Goal: Register for event/course

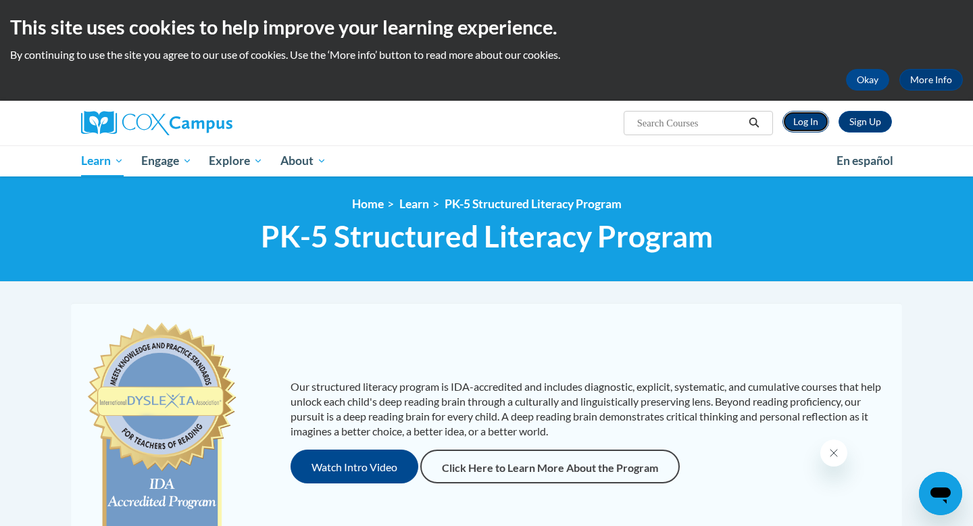
click at [803, 128] on link "Log In" at bounding box center [806, 122] width 47 height 22
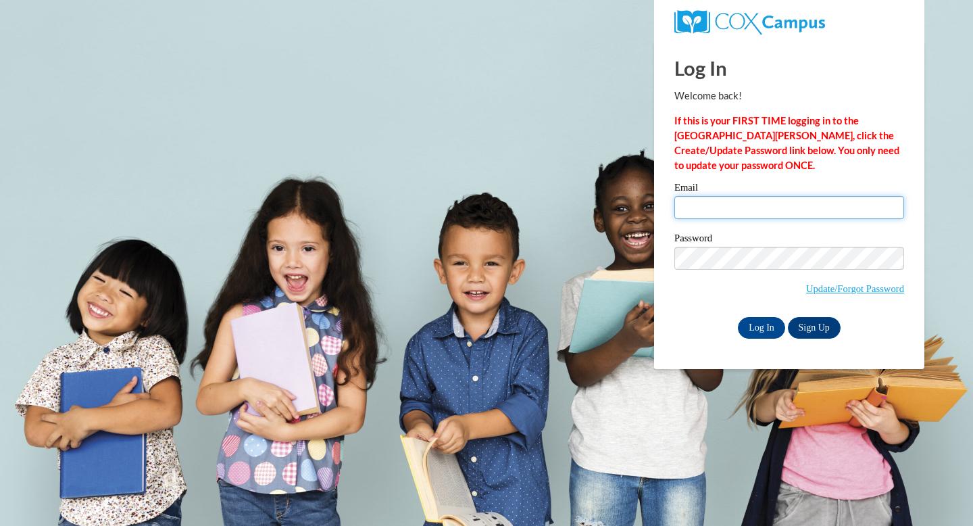
click at [701, 210] on input "Email" at bounding box center [789, 207] width 230 height 23
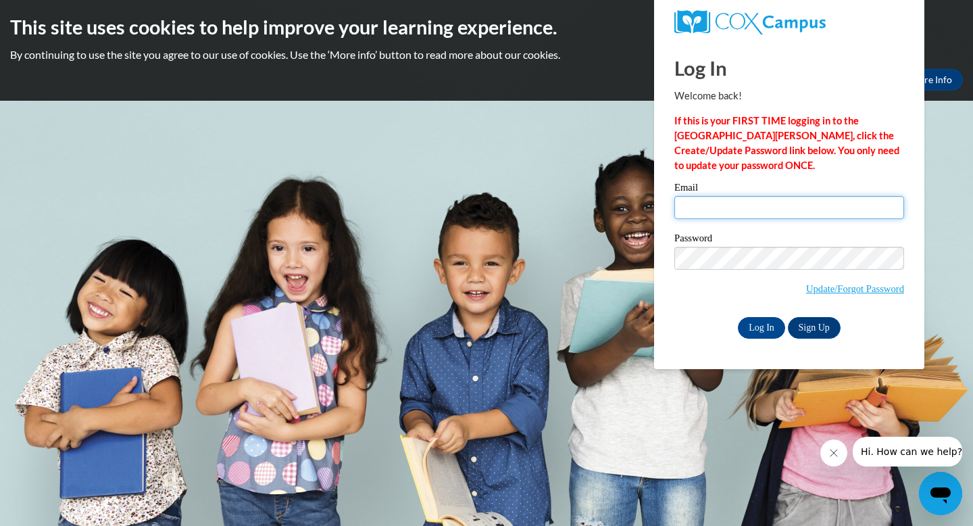
type input "julianna20wilkey@gmail.com"
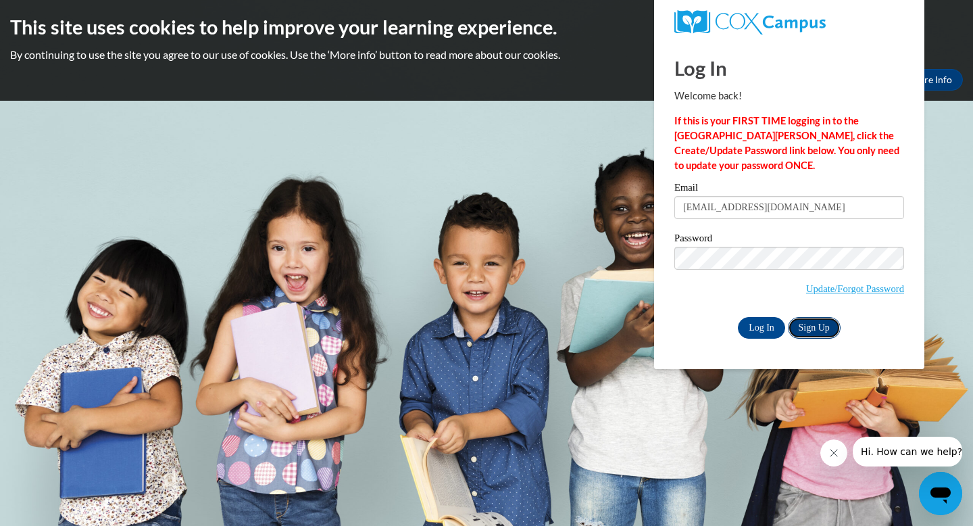
click at [804, 326] on link "Sign Up" at bounding box center [814, 328] width 53 height 22
click at [758, 332] on input "Log In" at bounding box center [761, 328] width 47 height 22
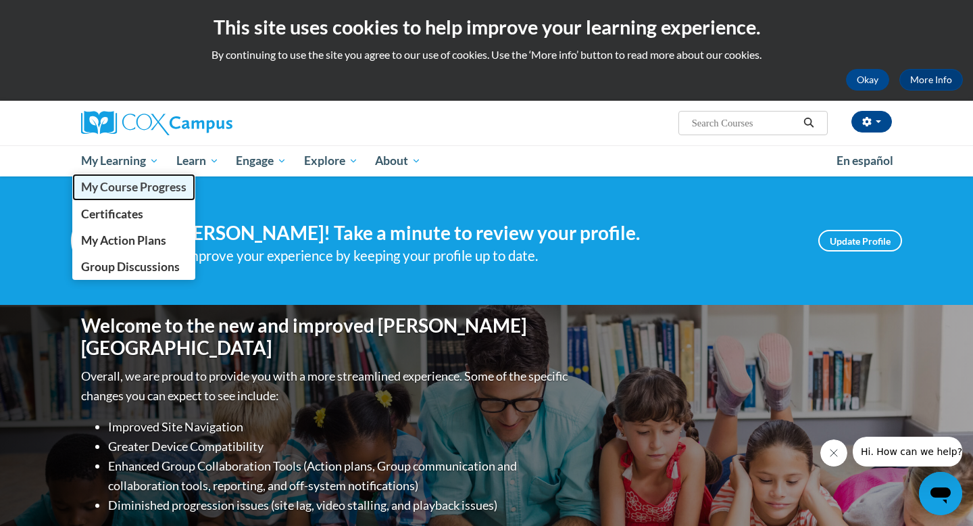
click at [128, 184] on span "My Course Progress" at bounding box center [133, 187] width 105 height 14
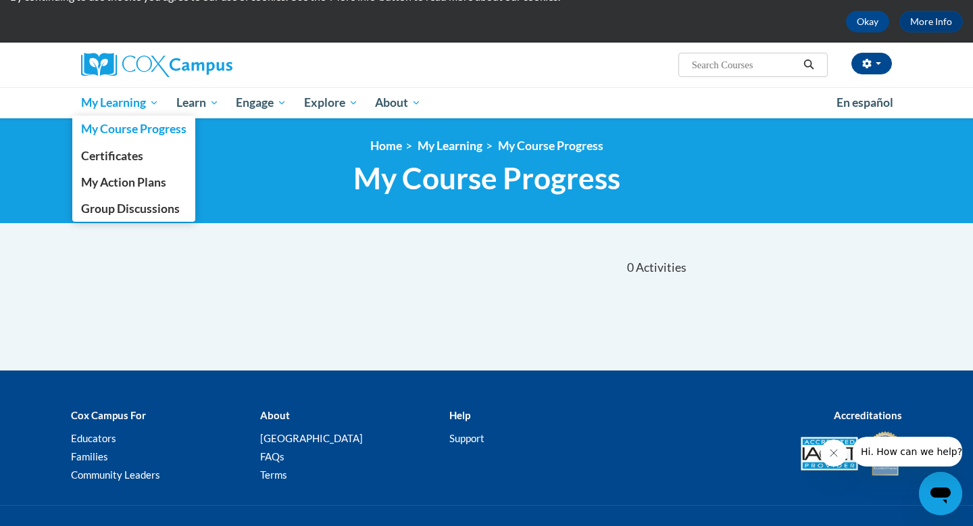
scroll to position [61, 0]
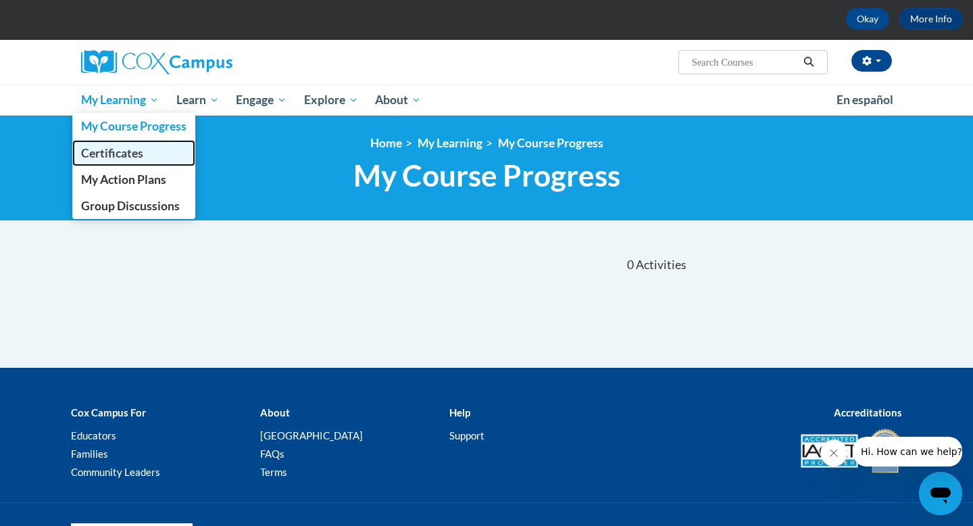
click at [150, 155] on link "Certificates" at bounding box center [133, 153] width 123 height 26
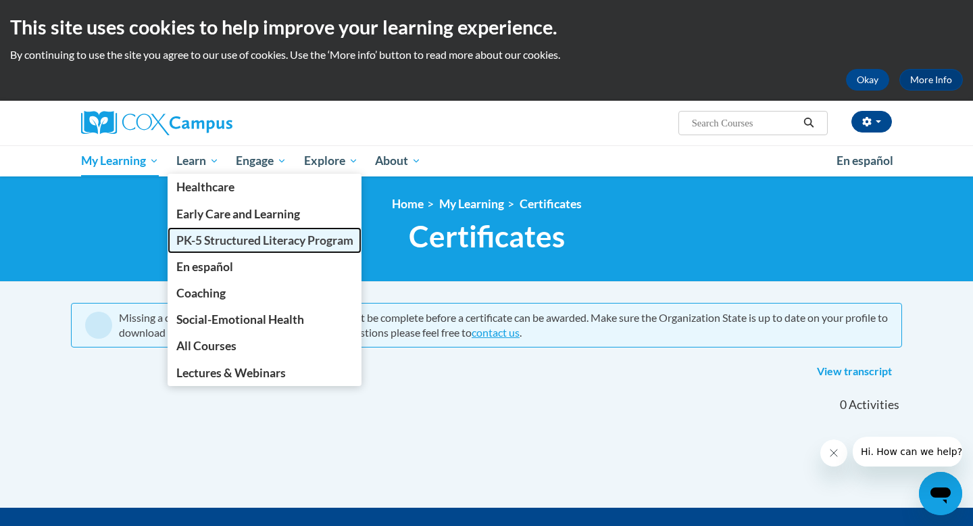
click at [259, 243] on span "PK-5 Structured Literacy Program" at bounding box center [264, 240] width 177 height 14
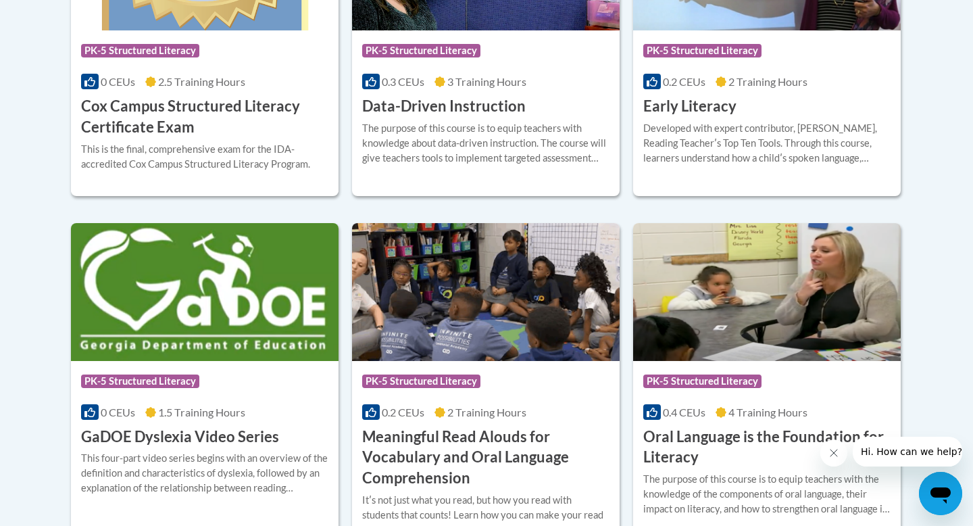
scroll to position [736, 0]
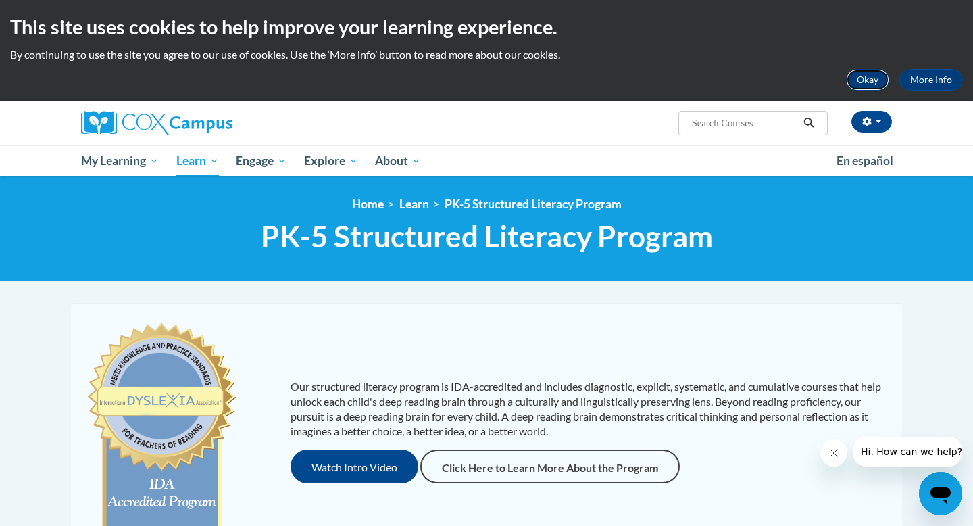
click at [864, 85] on button "Okay" at bounding box center [867, 80] width 43 height 22
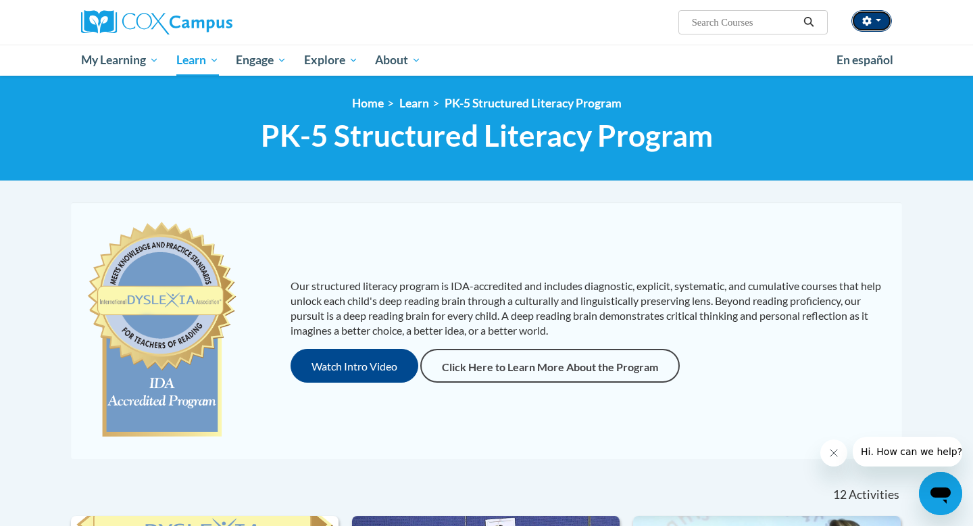
click at [861, 24] on button "button" at bounding box center [872, 21] width 41 height 22
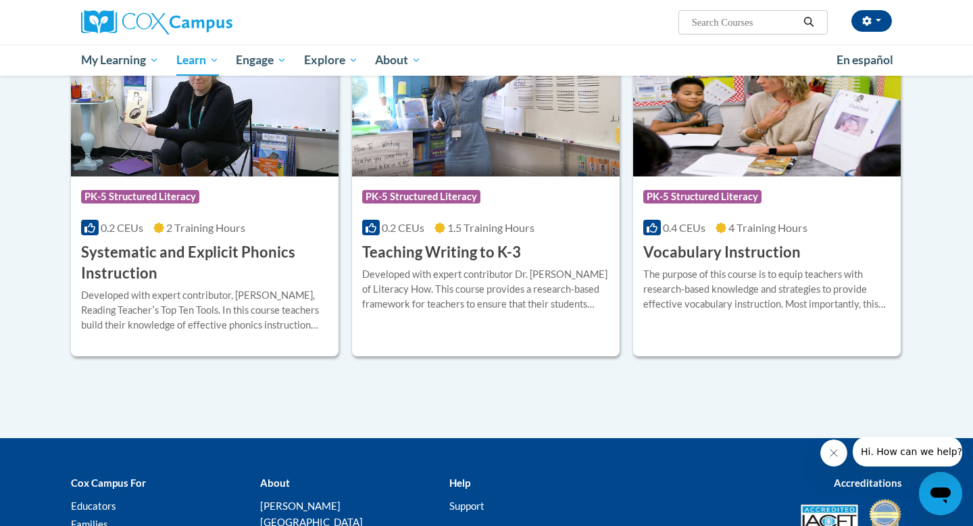
scroll to position [1522, 0]
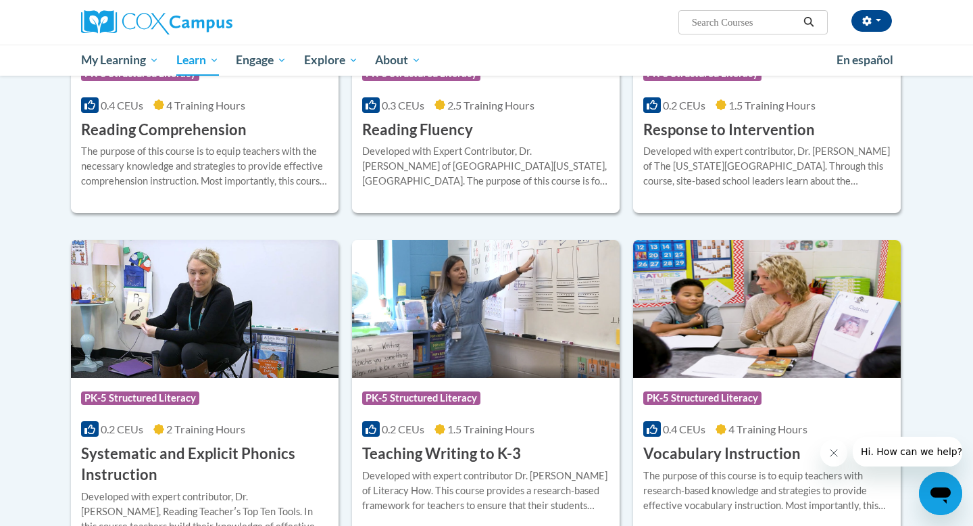
scroll to position [1297, 0]
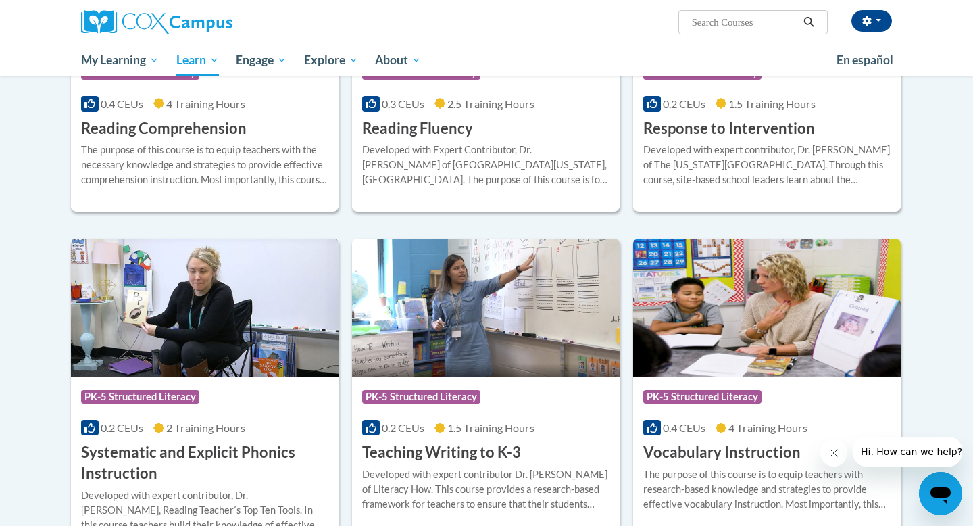
click at [187, 447] on h3 "Systematic and Explicit Phonics Instruction" at bounding box center [204, 463] width 247 height 42
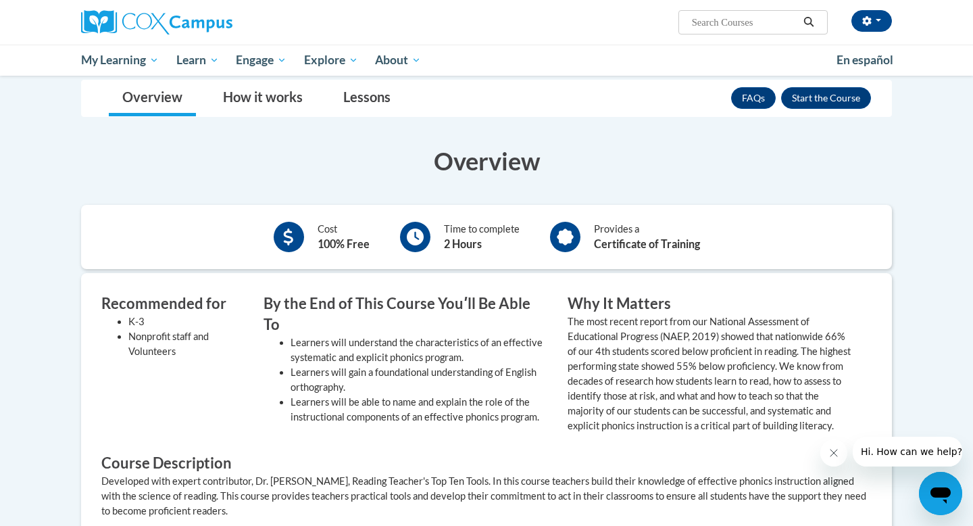
scroll to position [241, 0]
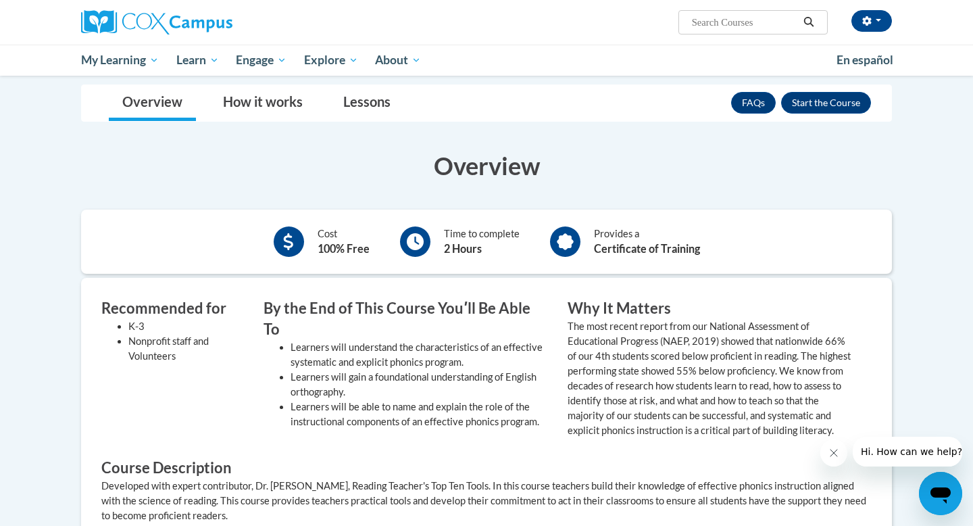
click at [317, 340] on li "Learners will understand the characteristics of an effective systematic and exp…" at bounding box center [419, 355] width 257 height 30
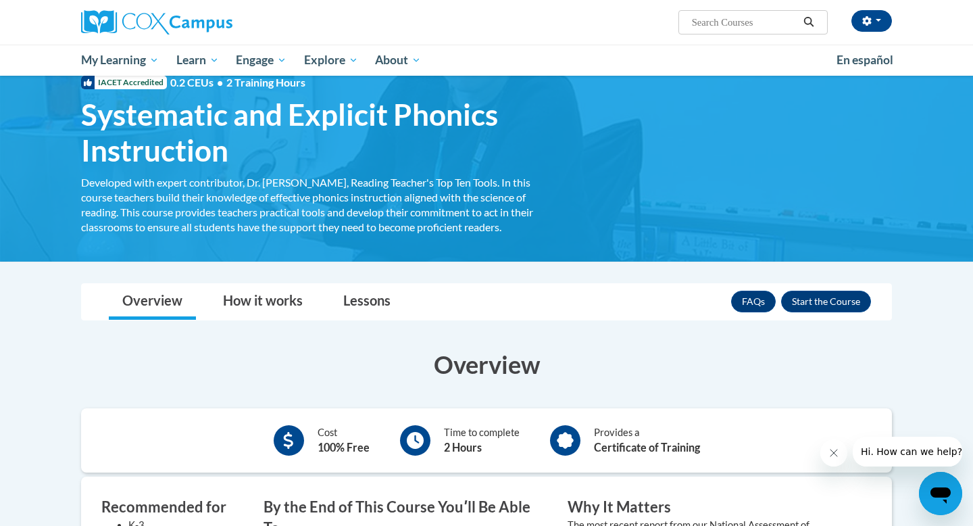
scroll to position [0, 0]
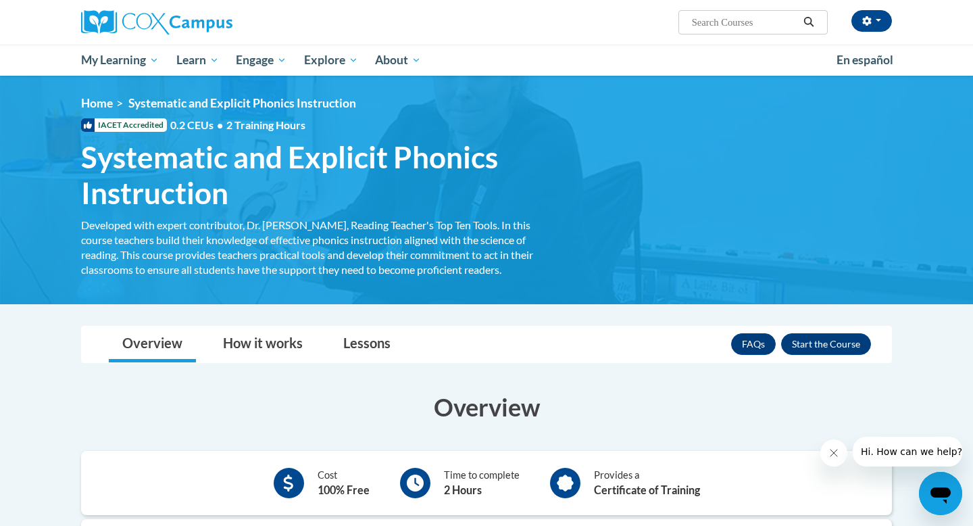
click at [214, 201] on span "Systematic and Explicit Phonics Instruction" at bounding box center [314, 175] width 466 height 72
click at [814, 333] on button "Enroll" at bounding box center [826, 344] width 90 height 22
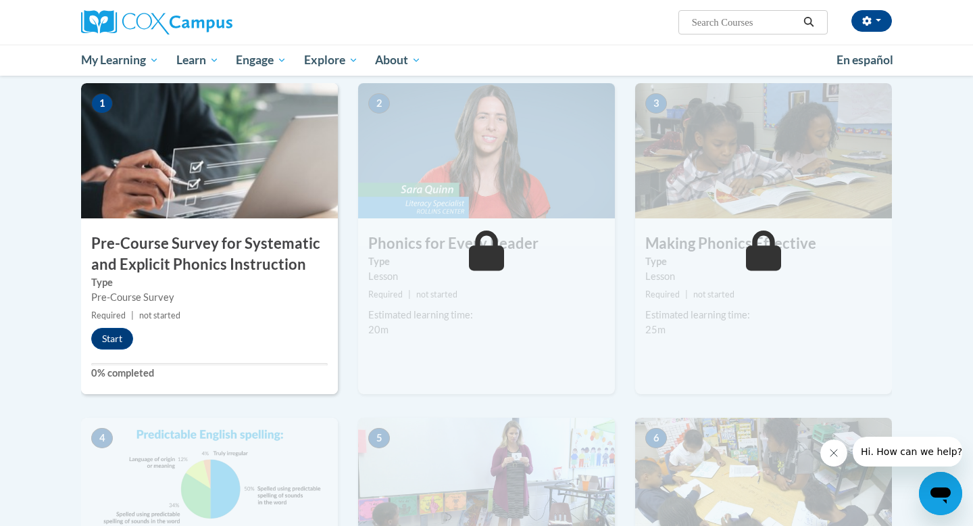
scroll to position [273, 0]
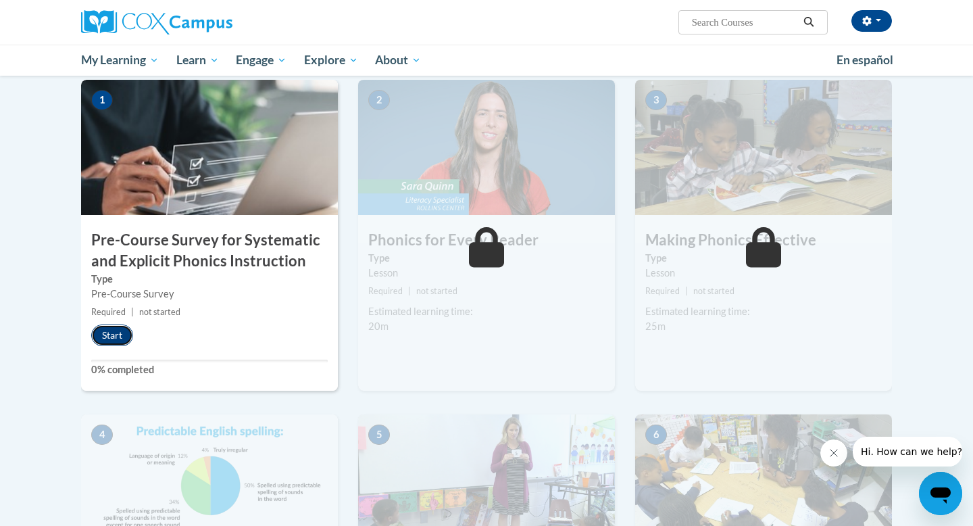
click at [112, 338] on button "Start" at bounding box center [112, 335] width 42 height 22
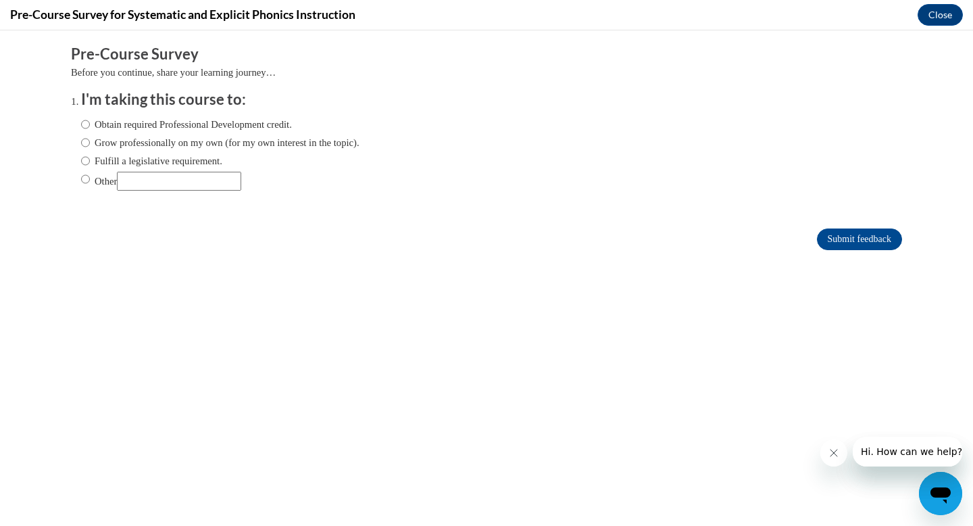
scroll to position [0, 0]
click at [91, 183] on label "Other" at bounding box center [161, 181] width 160 height 19
click at [90, 183] on input "Other" at bounding box center [85, 179] width 9 height 15
radio input "true"
click at [817, 236] on input "Submit feedback" at bounding box center [859, 239] width 85 height 22
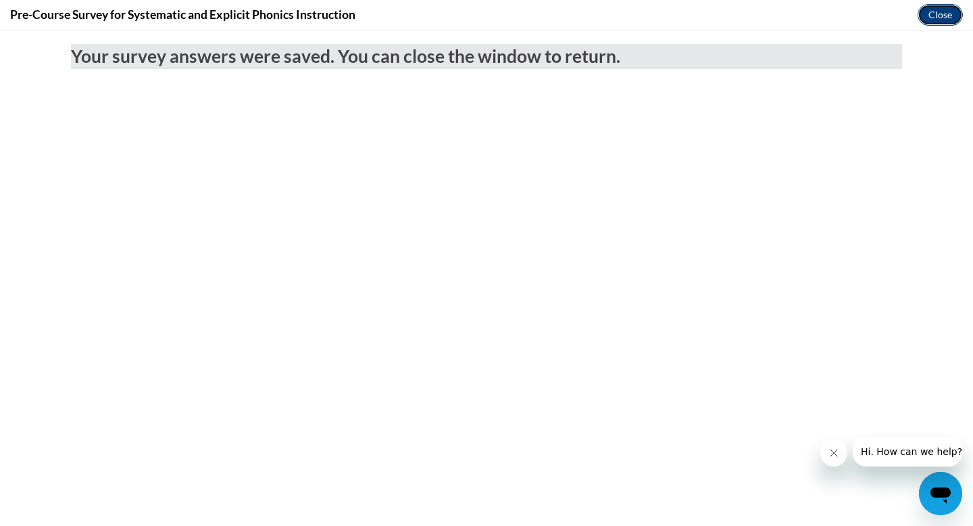
click at [932, 16] on button "Close" at bounding box center [940, 15] width 45 height 22
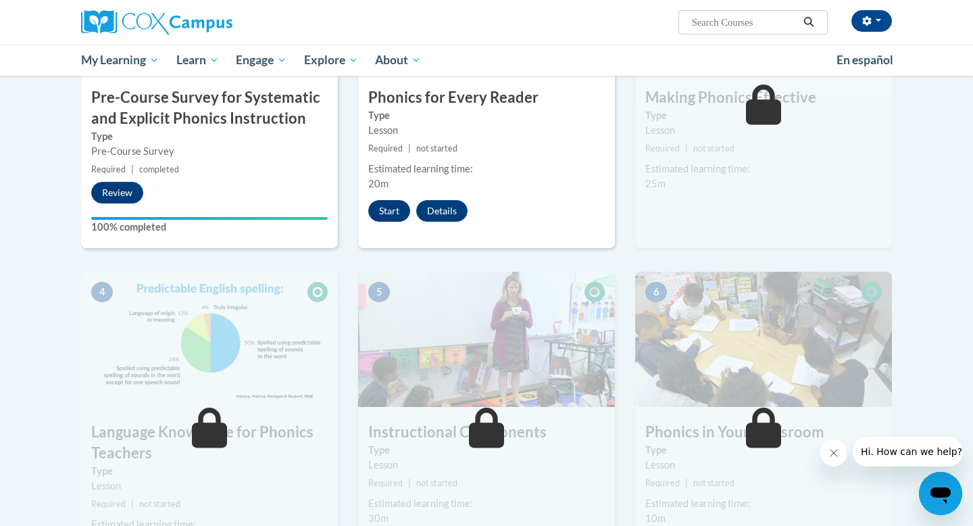
scroll to position [393, 0]
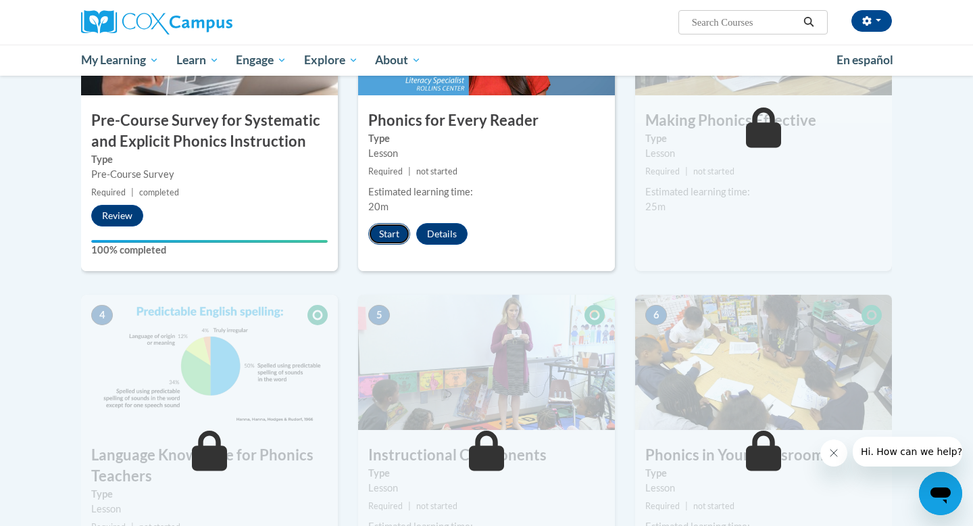
click at [378, 229] on button "Start" at bounding box center [389, 234] width 42 height 22
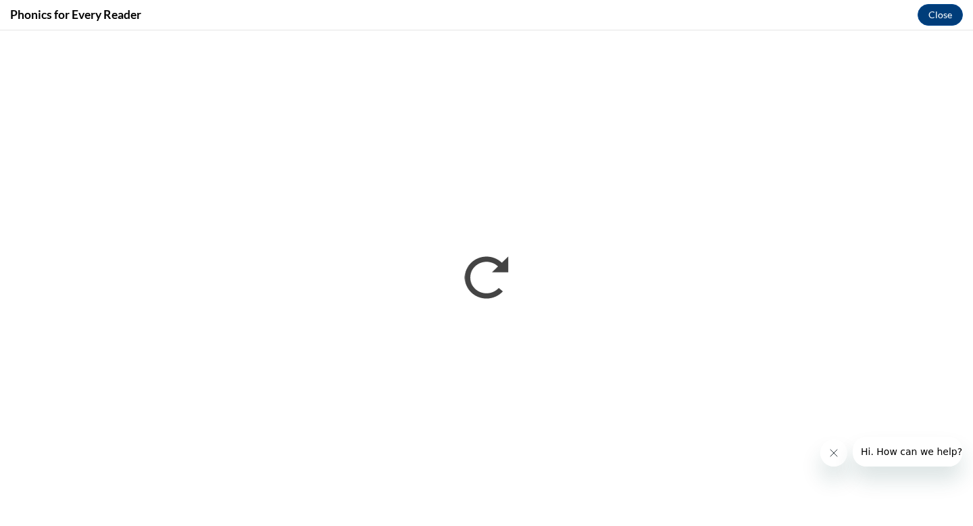
scroll to position [0, 0]
click at [823, 452] on button "Close message from company" at bounding box center [833, 452] width 27 height 27
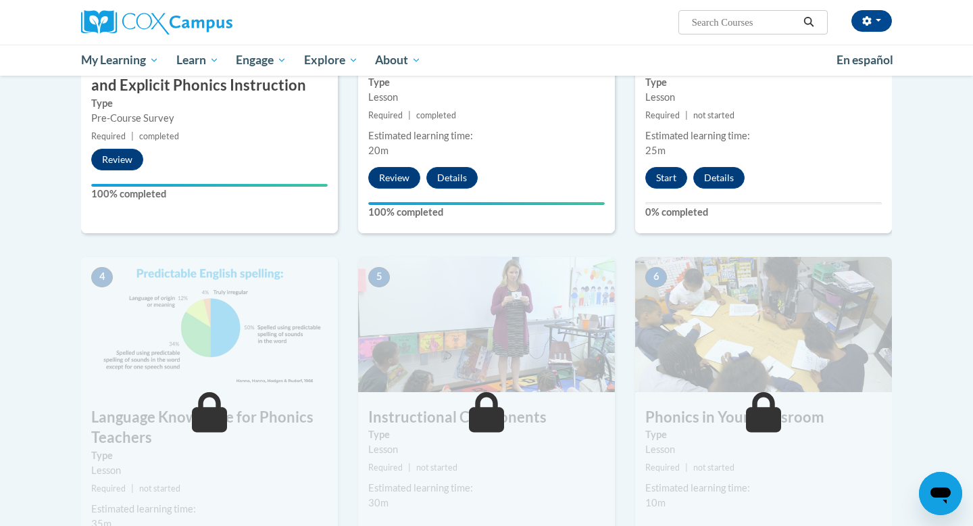
scroll to position [271, 0]
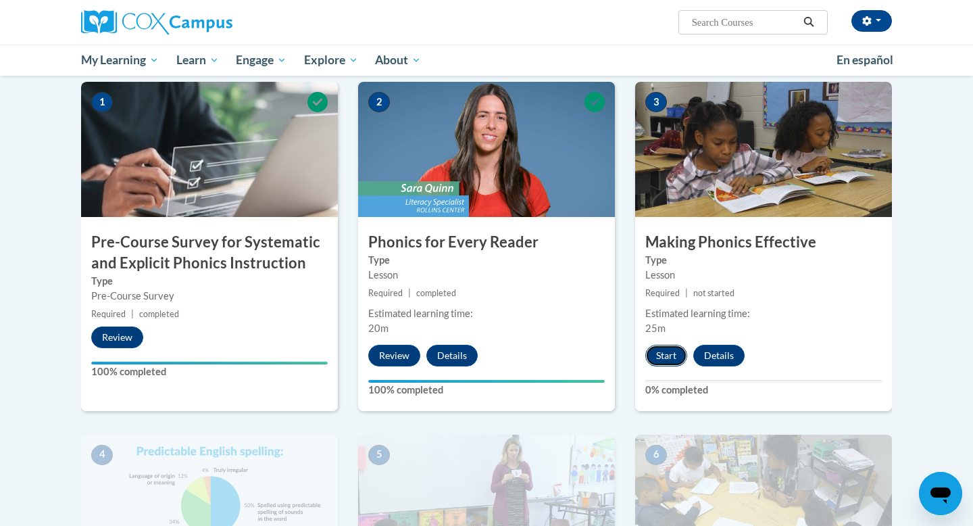
click at [664, 360] on button "Start" at bounding box center [666, 356] width 42 height 22
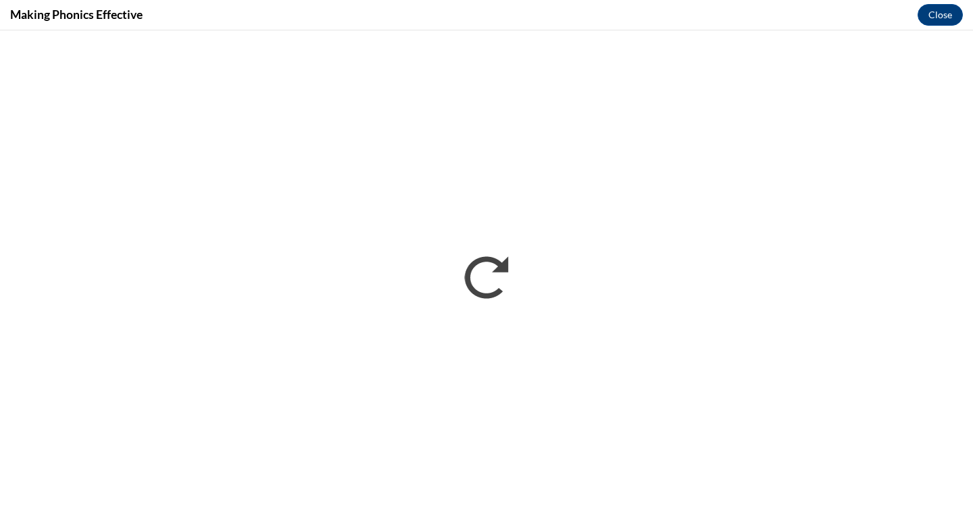
scroll to position [0, 0]
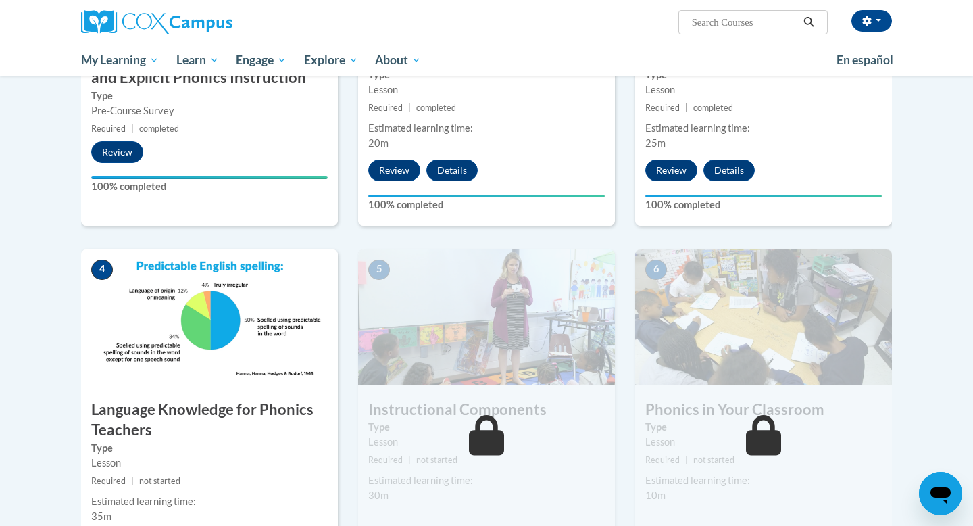
scroll to position [463, 0]
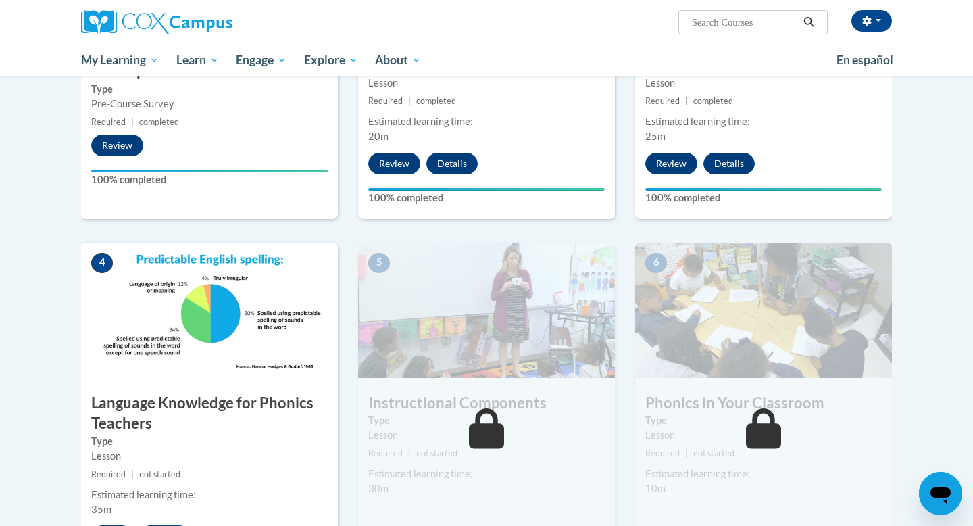
click at [176, 272] on img at bounding box center [209, 310] width 257 height 135
click at [223, 338] on img at bounding box center [209, 310] width 257 height 135
click at [223, 408] on h3 "Language Knowledge for Phonics Teachers" at bounding box center [209, 414] width 257 height 42
click at [153, 410] on h3 "Language Knowledge for Phonics Teachers" at bounding box center [209, 414] width 257 height 42
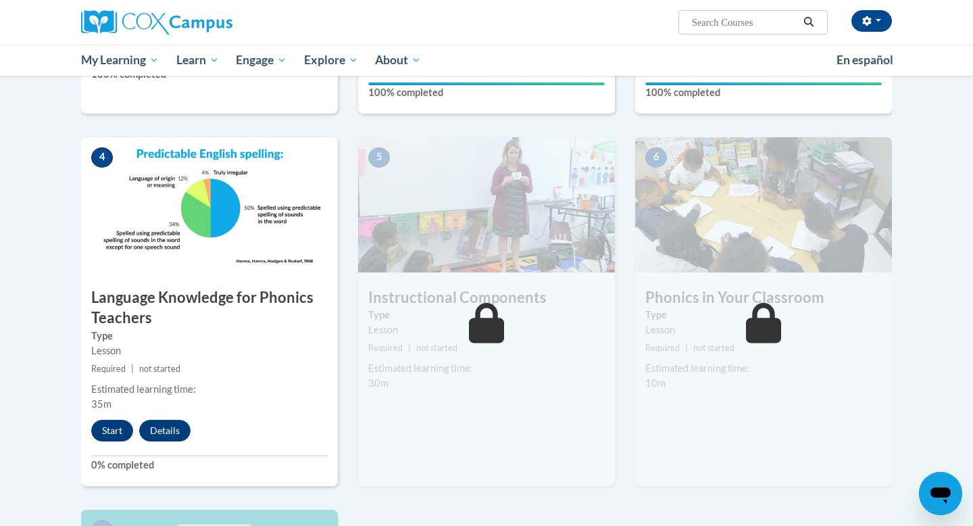
scroll to position [572, 0]
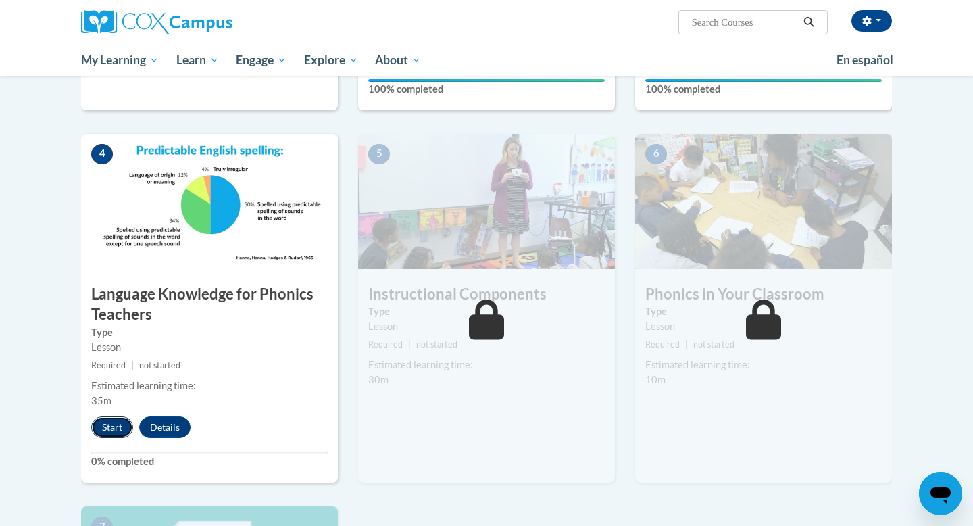
click at [105, 426] on button "Start" at bounding box center [112, 427] width 42 height 22
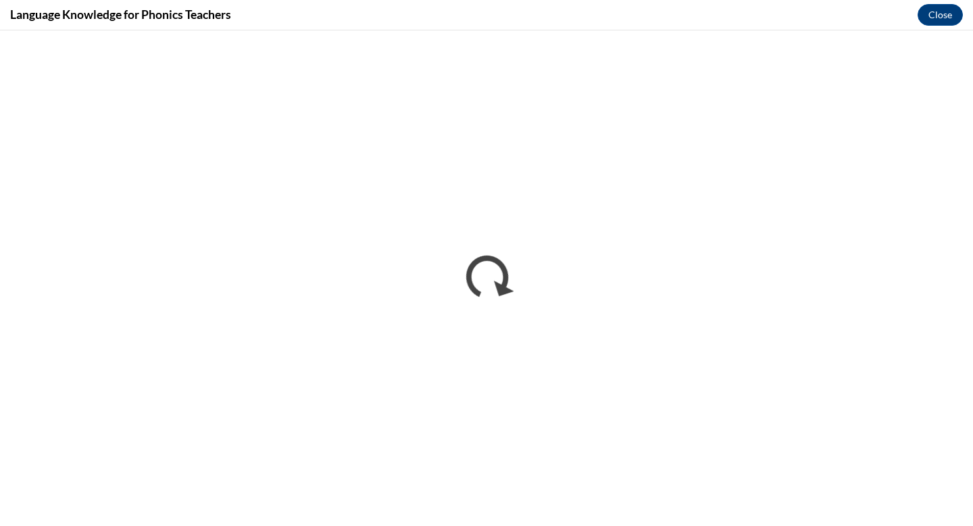
scroll to position [0, 0]
